Goal: Task Accomplishment & Management: Use online tool/utility

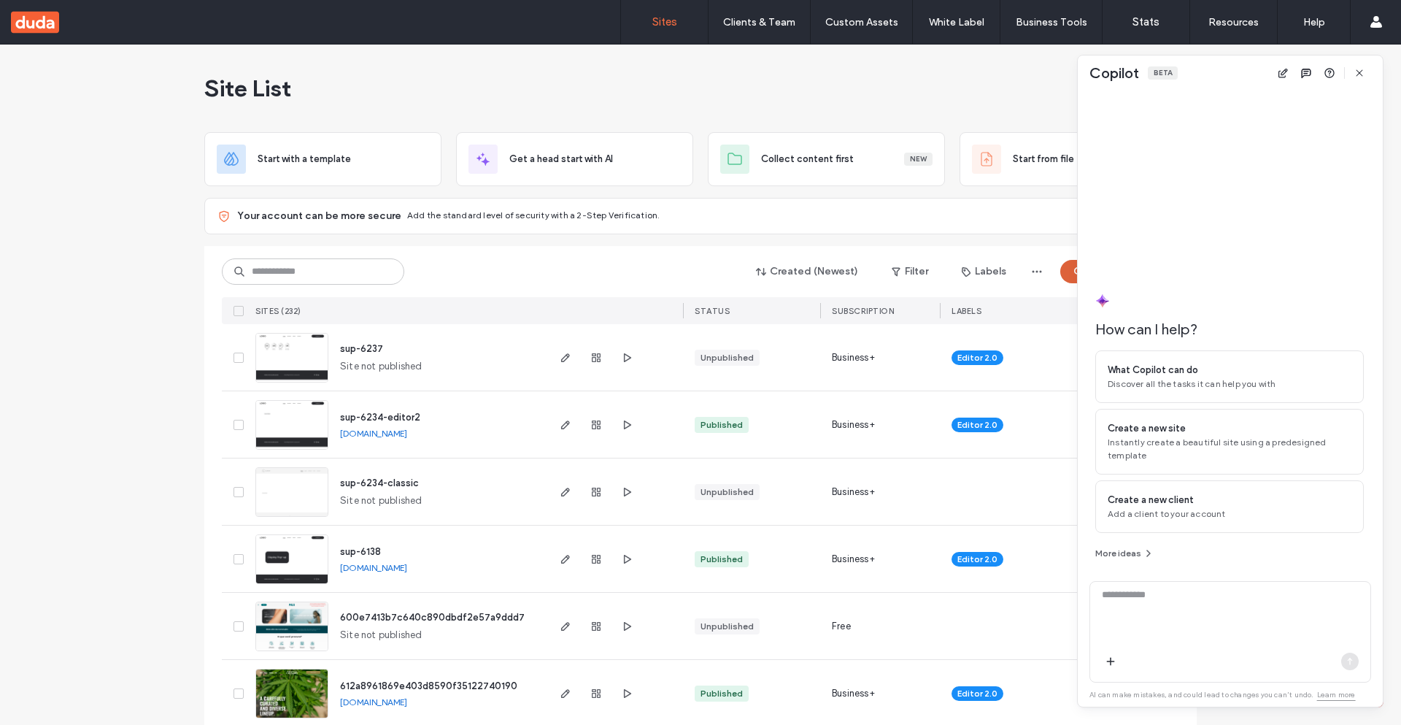
click at [1073, 274] on button "Create New Site" at bounding box center [1119, 271] width 119 height 23
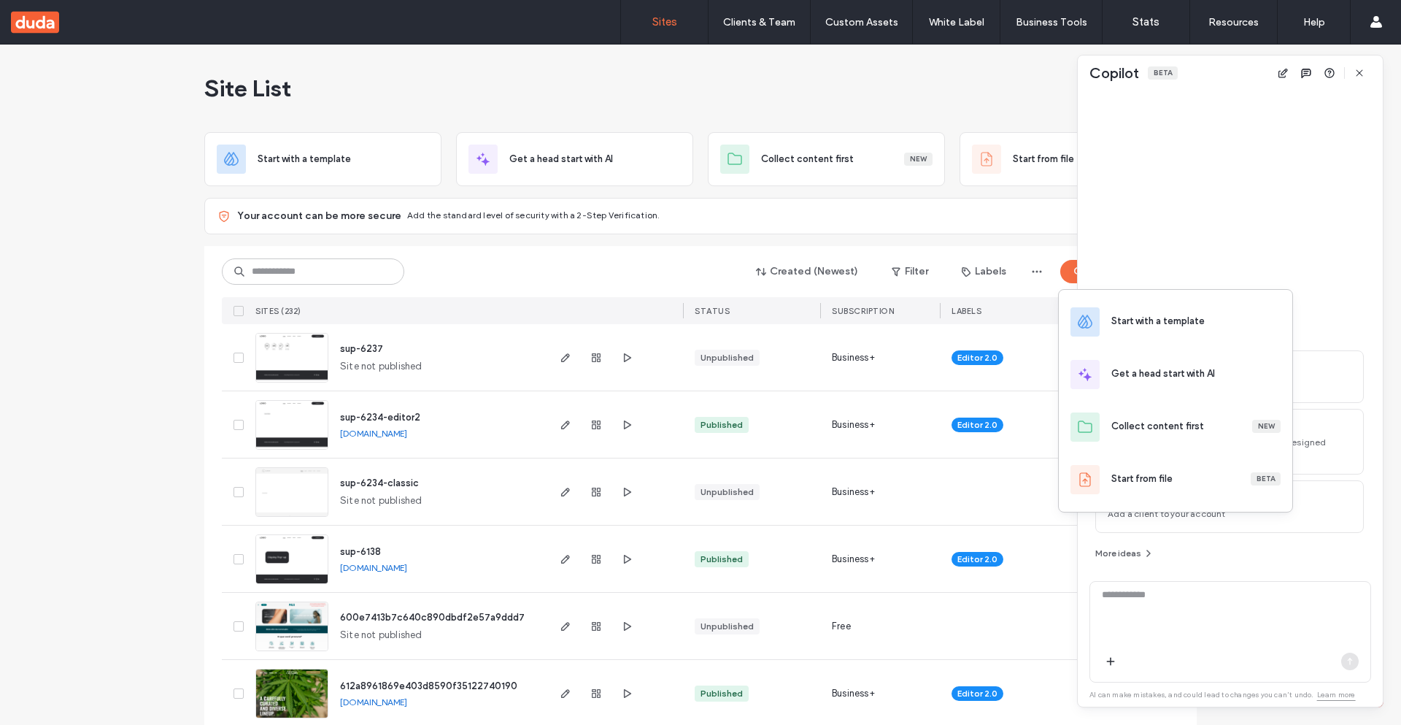
click at [1149, 322] on div "Start with a template" at bounding box center [1157, 321] width 93 height 15
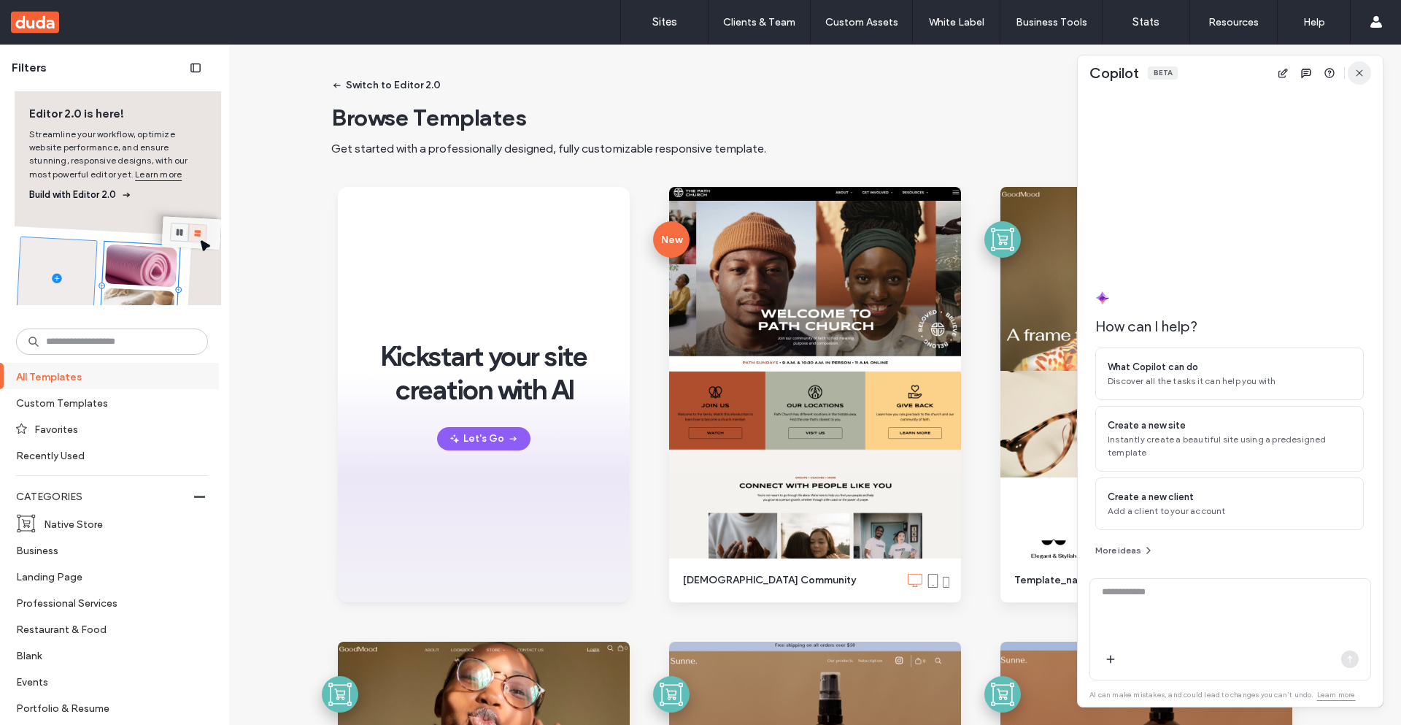
click at [1357, 73] on icon "button" at bounding box center [1360, 73] width 12 height 12
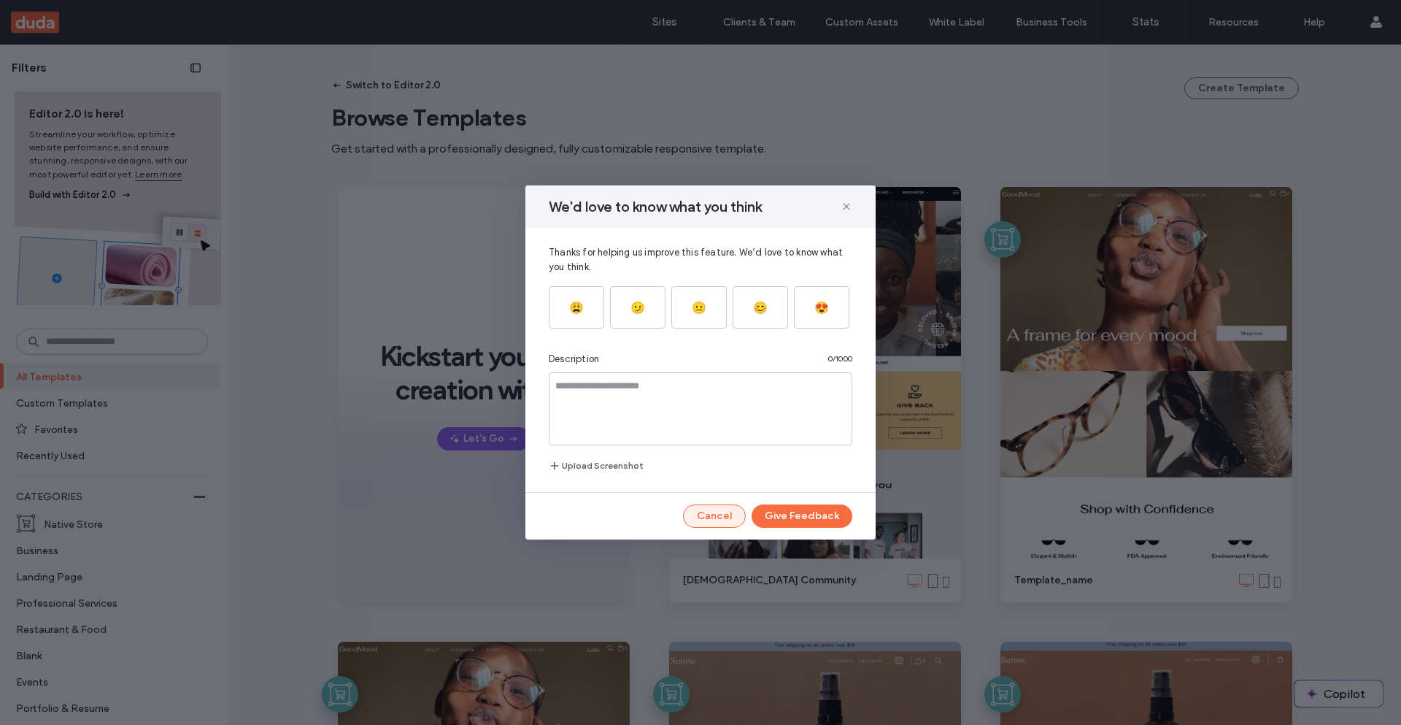
click at [715, 517] on button "Cancel" at bounding box center [714, 515] width 63 height 23
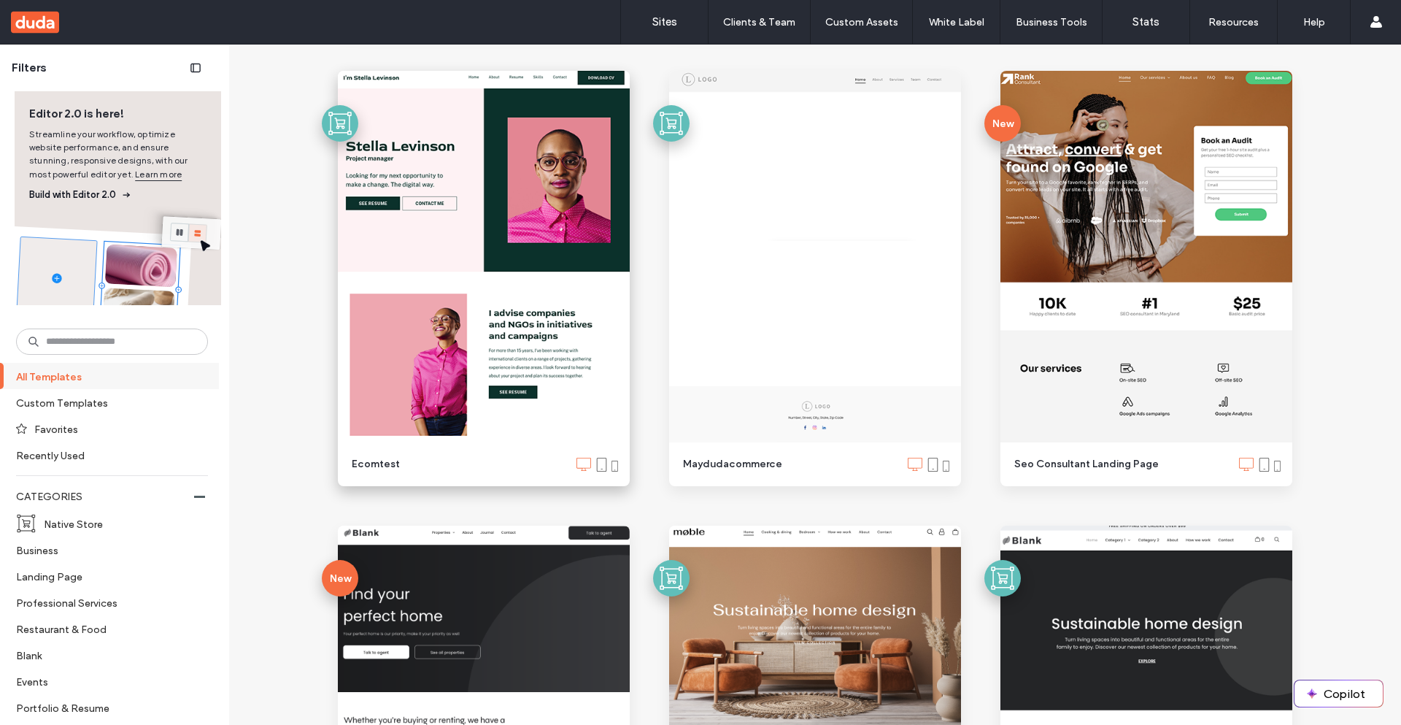
scroll to position [2116, 0]
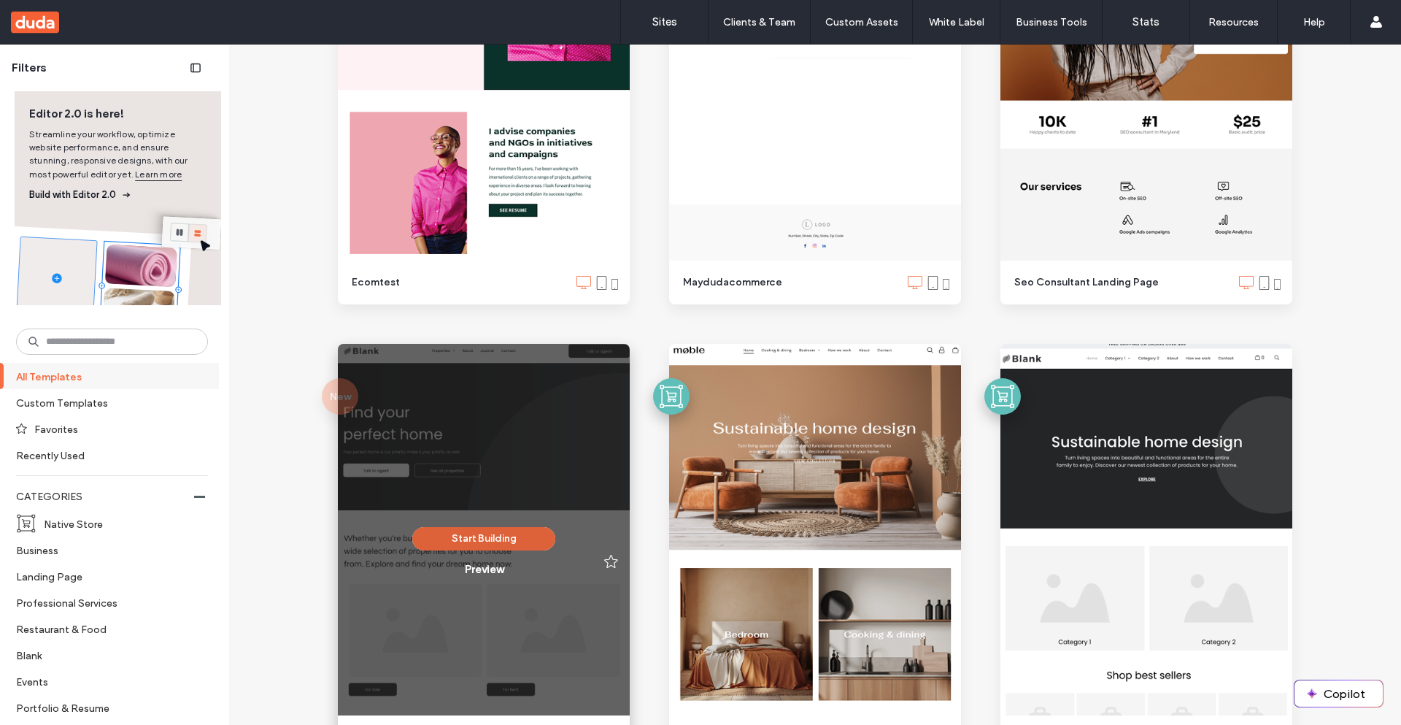
click at [456, 534] on button "Start Building" at bounding box center [483, 538] width 143 height 23
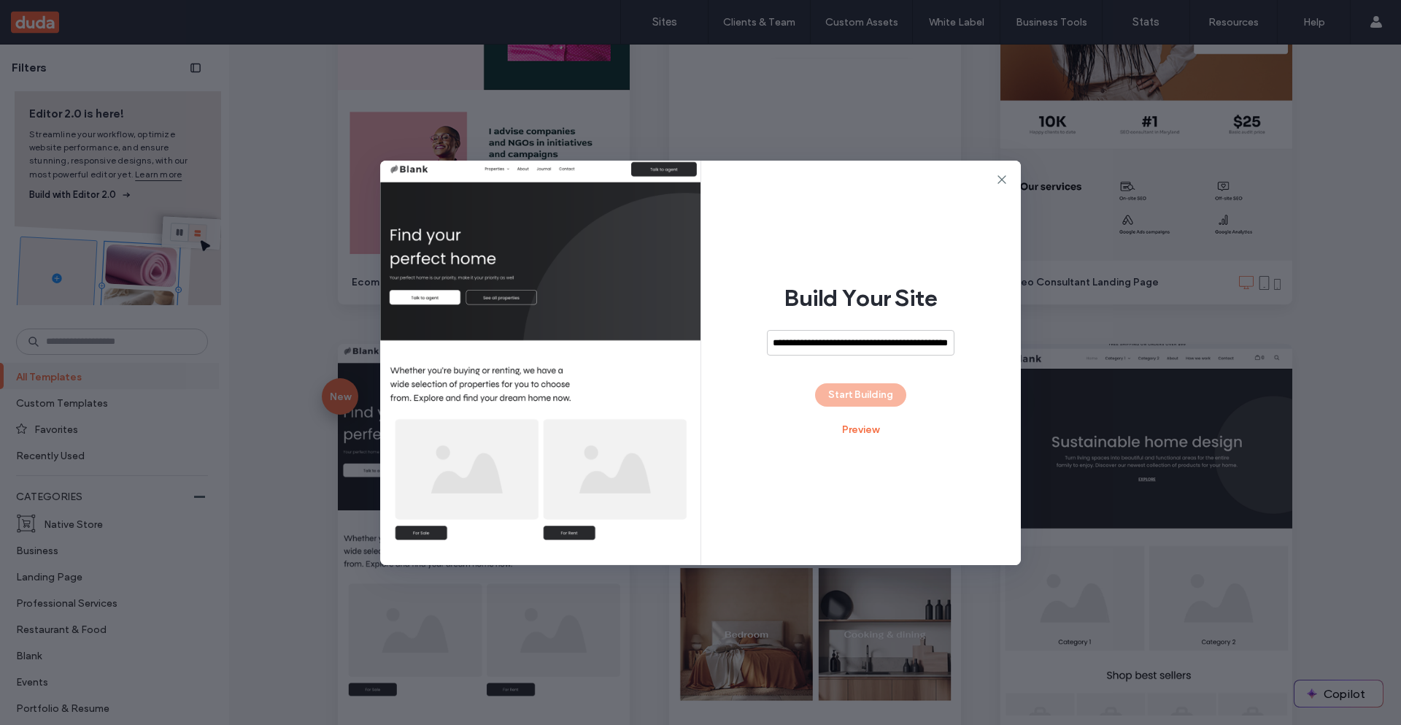
scroll to position [0, 0]
drag, startPoint x: 905, startPoint y: 339, endPoint x: 401, endPoint y: 368, distance: 505.1
click at [401, 368] on div "**********" at bounding box center [700, 363] width 641 height 404
type input "********"
click at [825, 384] on button "Start Building" at bounding box center [860, 394] width 91 height 23
